Goal: Check status

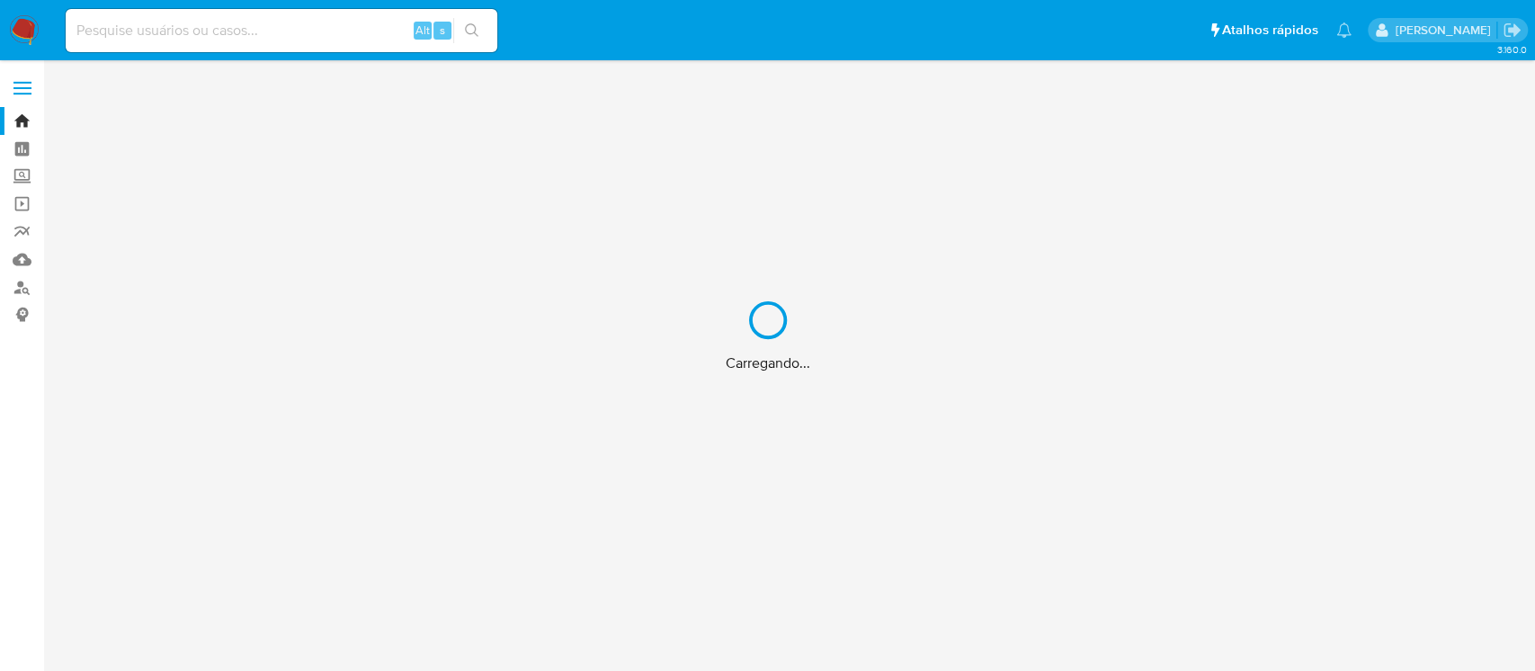
click at [191, 22] on div "Carregando..." at bounding box center [767, 335] width 1535 height 671
click at [141, 29] on div "Carregando..." at bounding box center [767, 335] width 1535 height 671
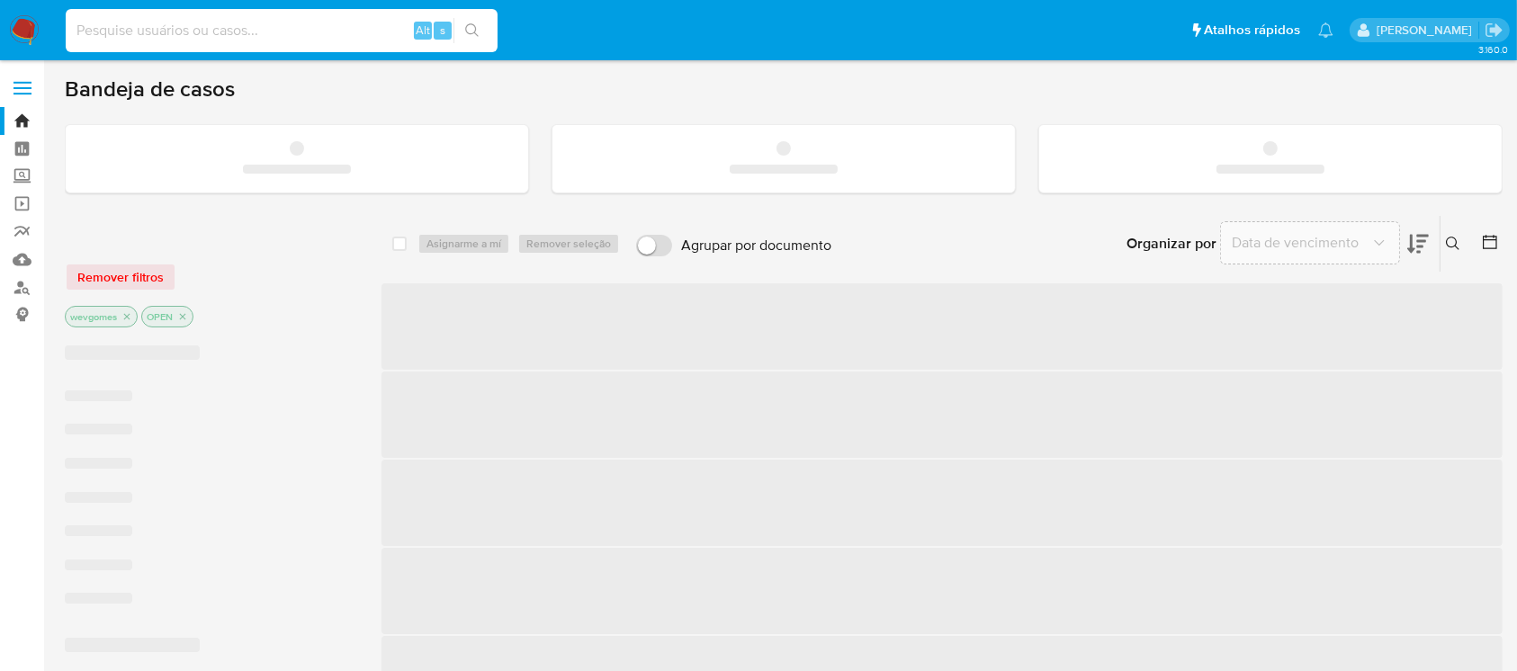
click at [96, 31] on input at bounding box center [282, 30] width 432 height 23
paste input "1757172770"
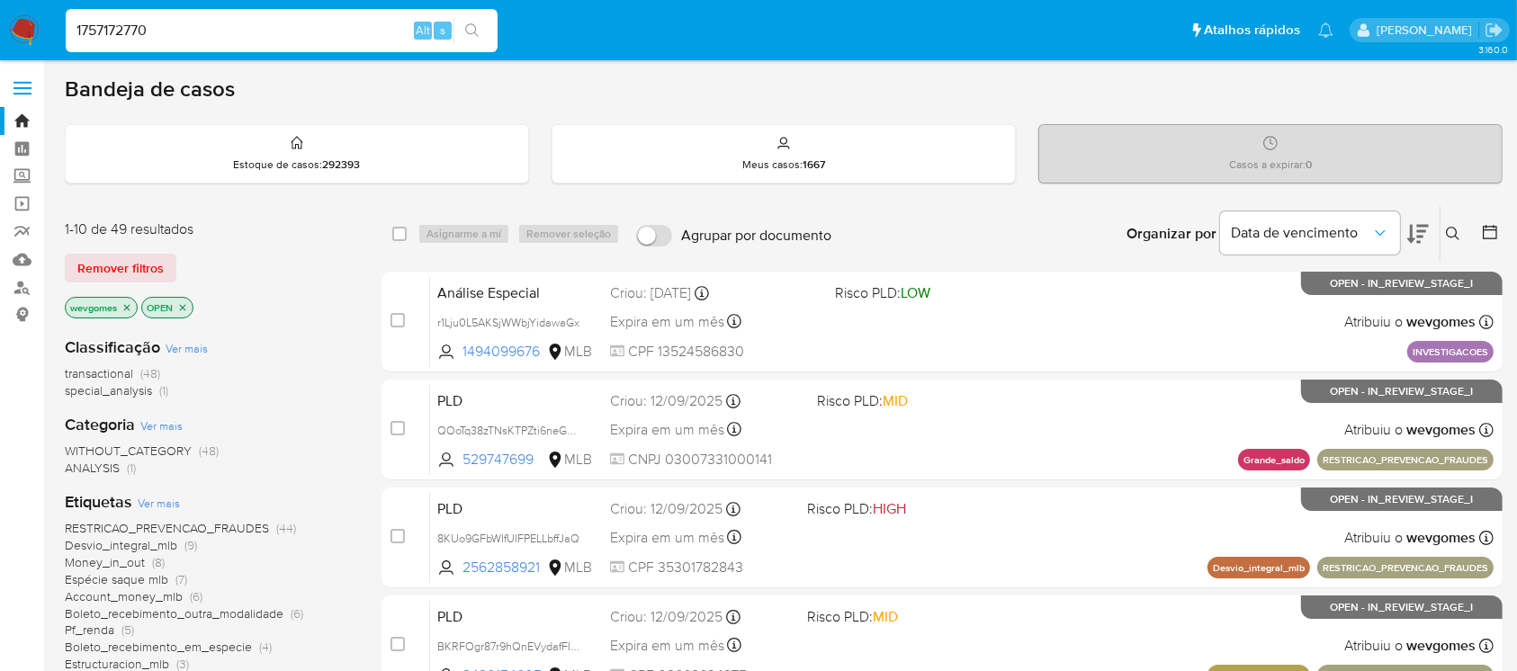
type input "1757172770"
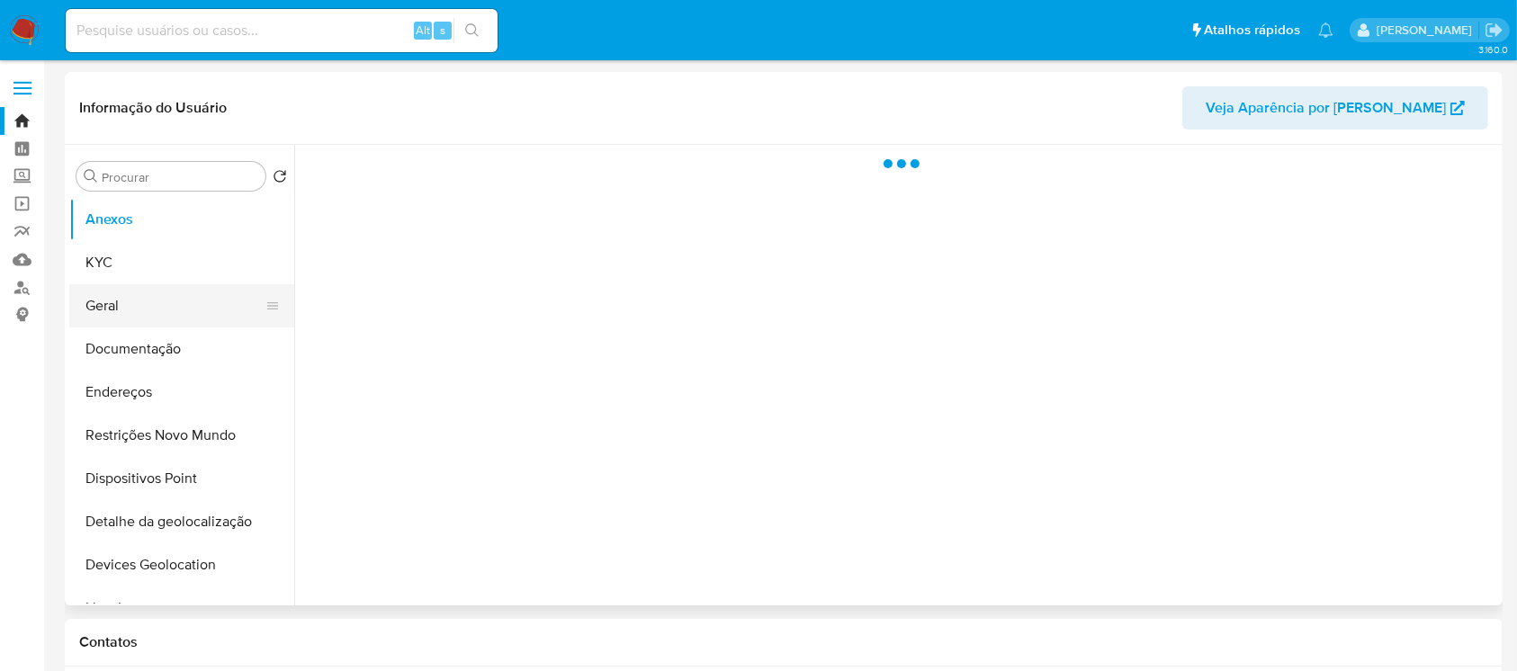
click at [148, 327] on button "Geral" at bounding box center [174, 305] width 210 height 43
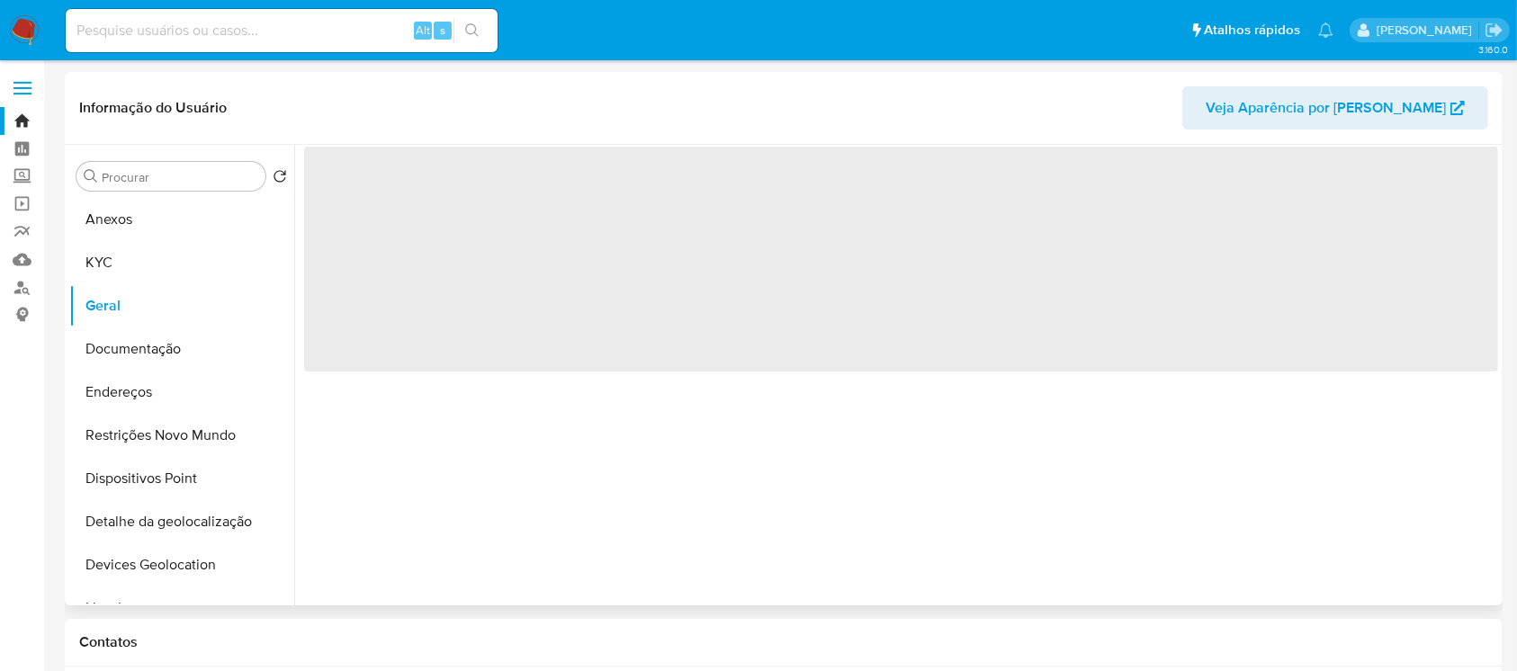
select select "10"
